Goal: Find specific page/section: Find specific page/section

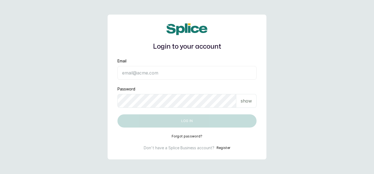
click at [160, 71] on input "Email" at bounding box center [187, 73] width 139 height 14
type input "[EMAIL_ADDRESS][DOMAIN_NAME]"
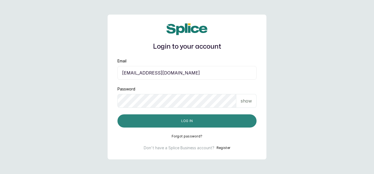
click at [185, 119] on button "Log in" at bounding box center [187, 120] width 139 height 13
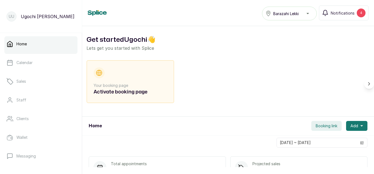
scroll to position [121, 0]
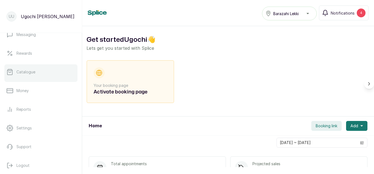
click at [25, 70] on p "Catalogue" at bounding box center [25, 71] width 19 height 5
